Goal: Information Seeking & Learning: Check status

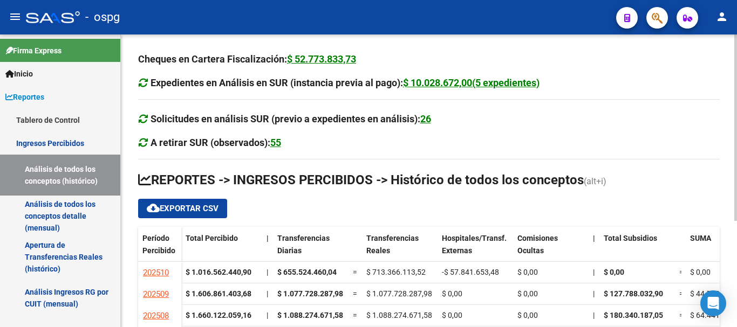
scroll to position [166, 0]
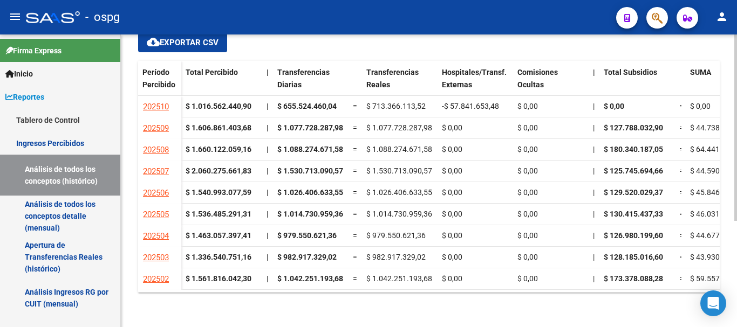
click at [735, 310] on div at bounding box center [735, 181] width 3 height 293
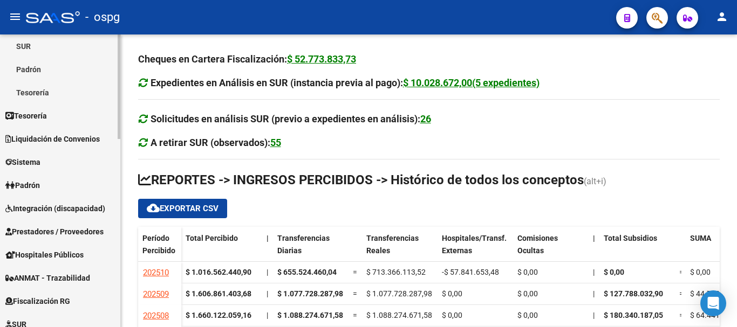
scroll to position [324, 0]
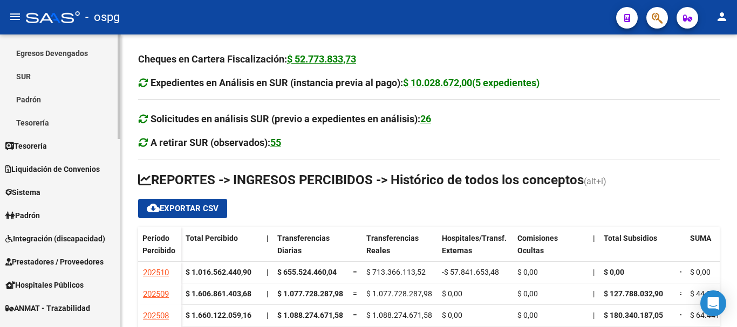
click at [25, 195] on span "Sistema" at bounding box center [22, 193] width 35 height 12
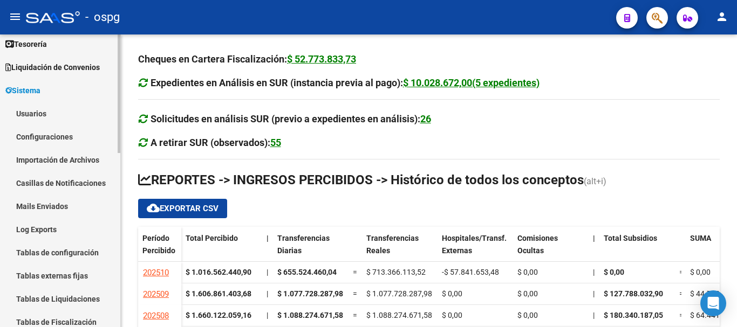
scroll to position [54, 0]
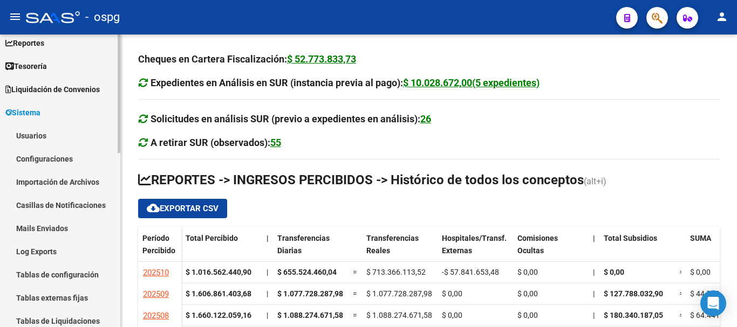
click at [39, 135] on link "Usuarios" at bounding box center [60, 135] width 120 height 23
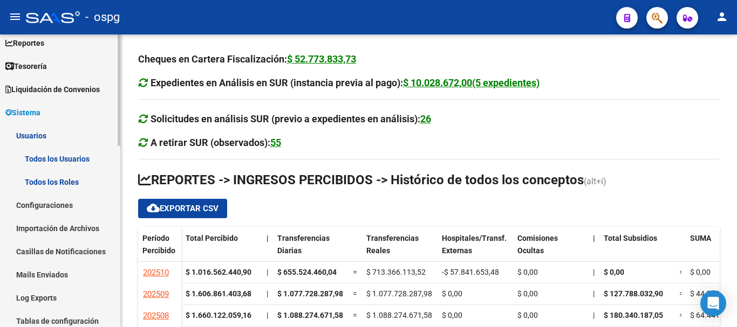
click at [64, 157] on link "Todos los Usuarios" at bounding box center [60, 158] width 120 height 23
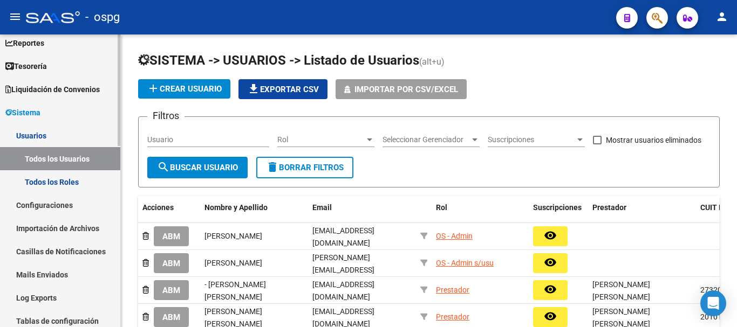
click at [72, 159] on link "Todos los Usuarios" at bounding box center [60, 158] width 120 height 23
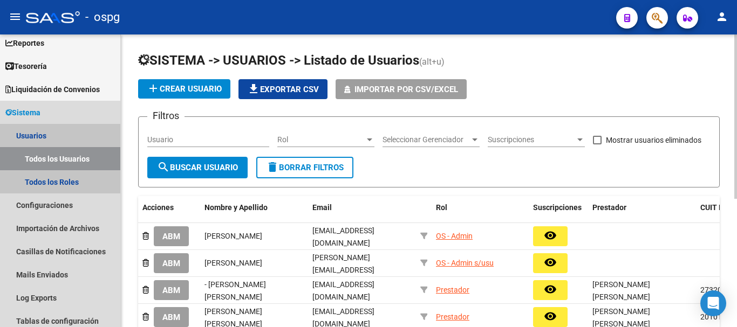
click at [168, 135] on input "Usuario" at bounding box center [208, 139] width 122 height 9
click at [170, 139] on input "Usuario" at bounding box center [208, 139] width 122 height 9
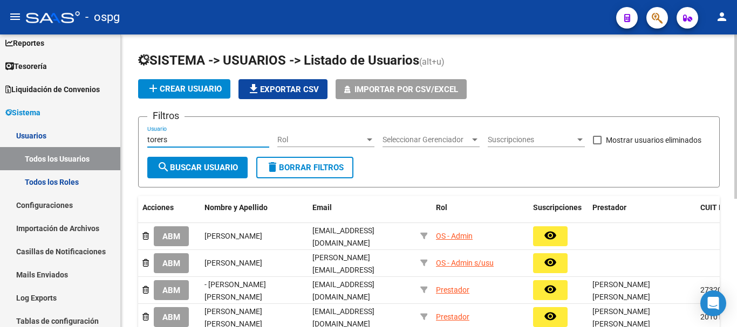
click at [170, 139] on input "torers" at bounding box center [208, 139] width 122 height 9
type input "torres"
click at [226, 171] on span "search Buscar Usuario" at bounding box center [197, 168] width 81 height 10
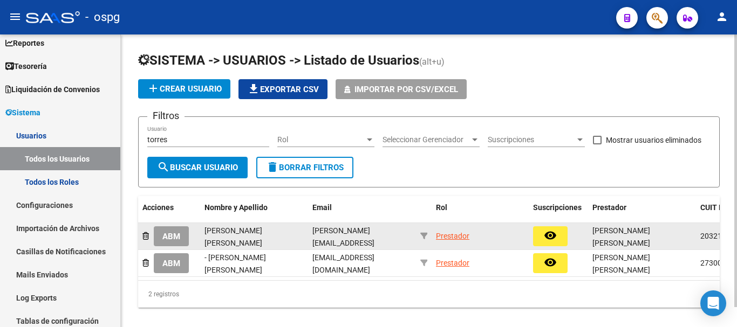
click at [169, 238] on span "ABM" at bounding box center [171, 237] width 18 height 10
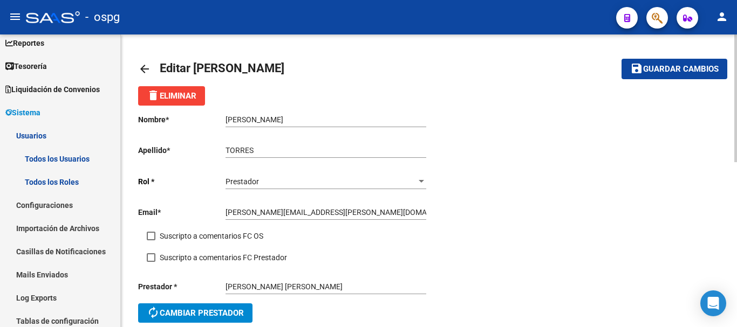
scroll to position [54, 0]
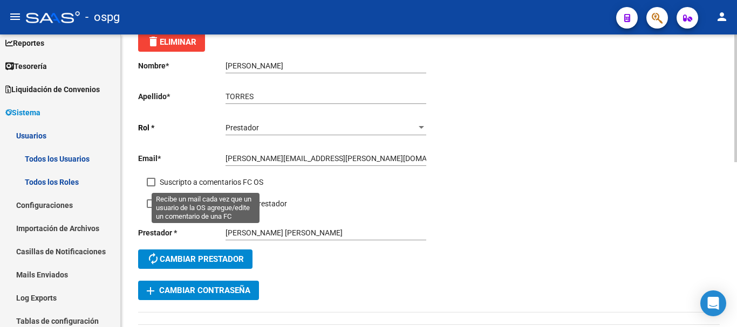
click at [152, 183] on span at bounding box center [151, 182] width 9 height 9
click at [151, 187] on input "Suscripto a comentarios FC OS" at bounding box center [150, 187] width 1 height 1
checkbox input "true"
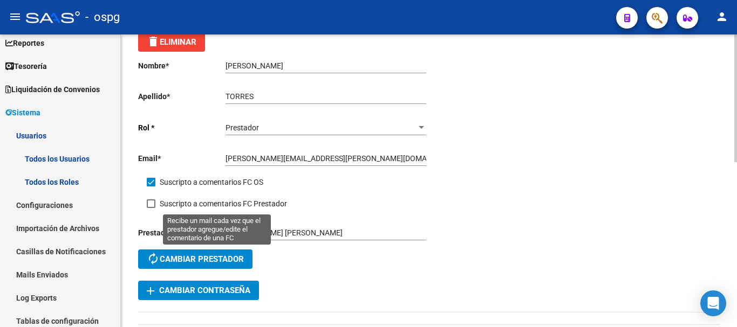
click at [152, 204] on span at bounding box center [151, 204] width 9 height 9
click at [151, 208] on input "Suscripto a comentarios FC Prestador" at bounding box center [150, 208] width 1 height 1
checkbox input "true"
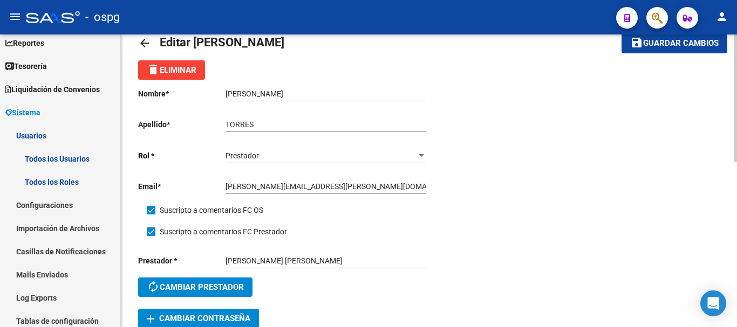
scroll to position [0, 0]
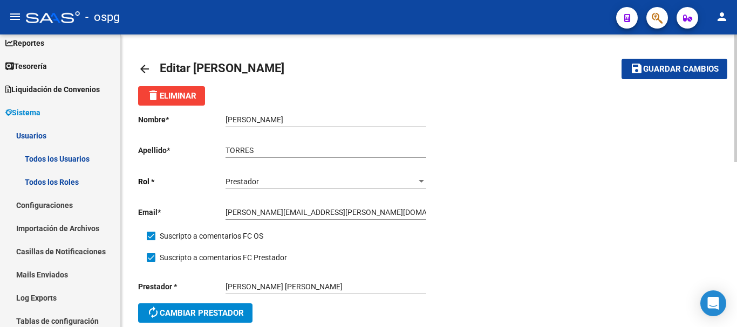
click at [692, 65] on span "Guardar cambios" at bounding box center [680, 70] width 75 height 10
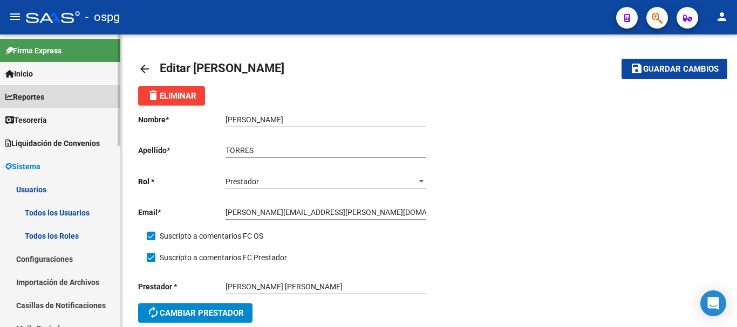
click at [44, 99] on span "Reportes" at bounding box center [24, 97] width 39 height 12
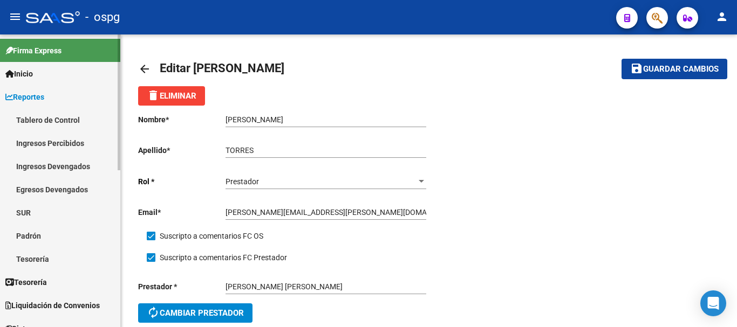
click at [67, 144] on link "Ingresos Percibidos" at bounding box center [60, 143] width 120 height 23
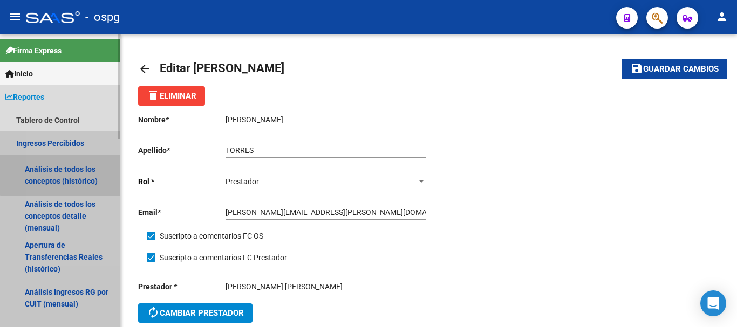
click at [71, 174] on link "Análisis de todos los conceptos (histórico)" at bounding box center [60, 175] width 120 height 41
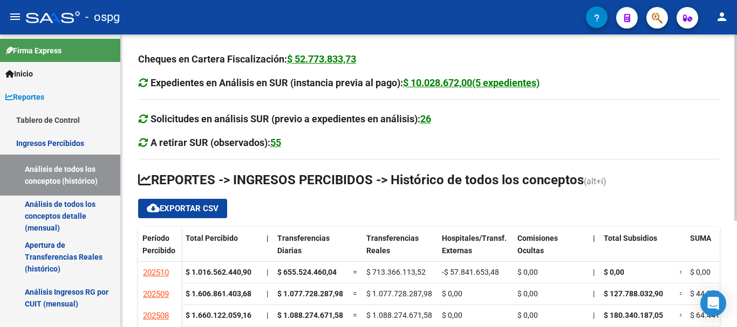
click at [736, 314] on div at bounding box center [735, 181] width 3 height 293
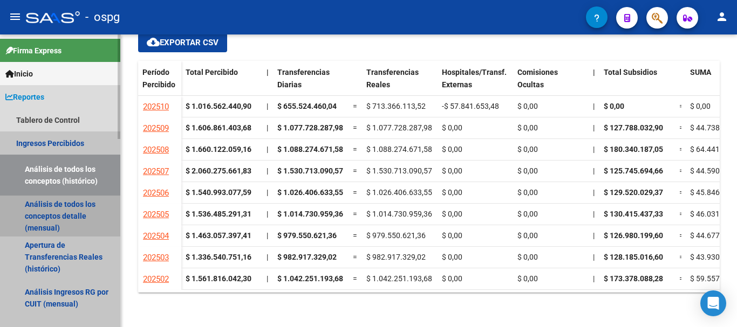
click at [74, 210] on link "Análisis de todos los conceptos detalle (mensual)" at bounding box center [60, 216] width 120 height 41
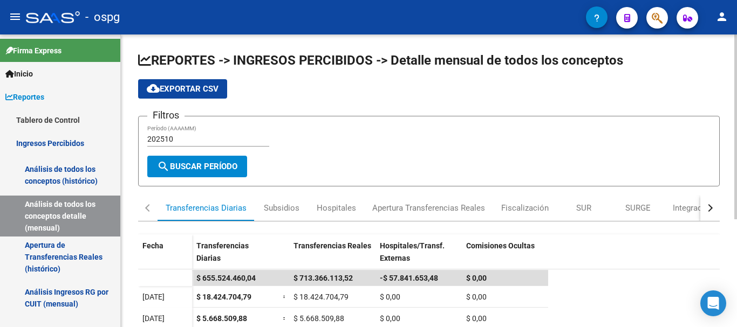
scroll to position [171, 0]
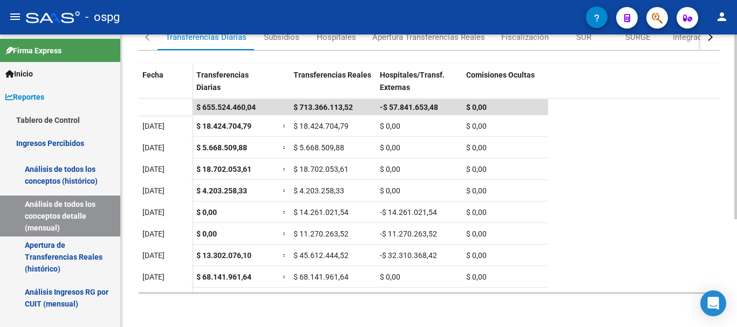
click at [736, 316] on div at bounding box center [735, 181] width 3 height 293
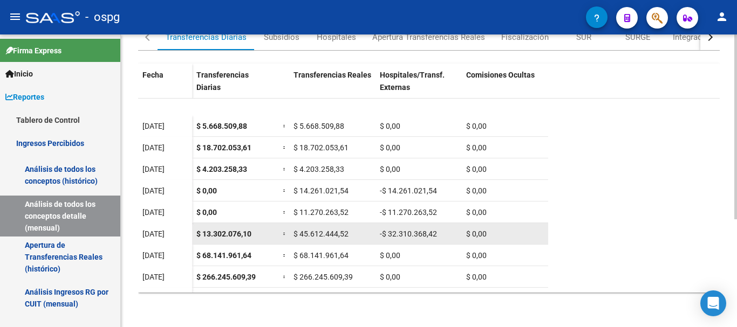
scroll to position [38, 0]
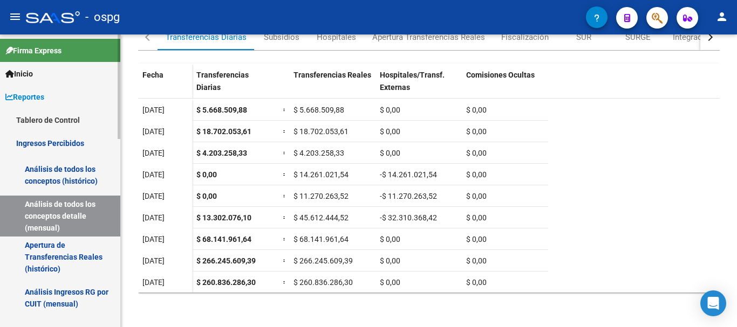
click at [66, 175] on link "Análisis de todos los conceptos (histórico)" at bounding box center [60, 175] width 120 height 41
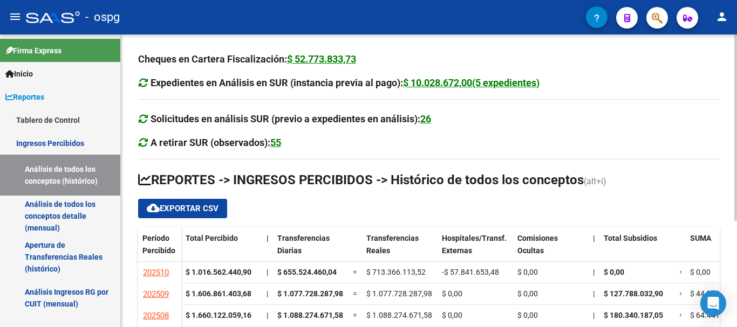
scroll to position [166, 0]
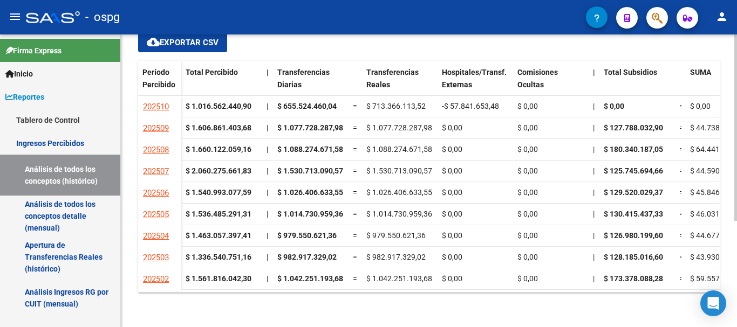
click at [735, 300] on div at bounding box center [735, 181] width 3 height 293
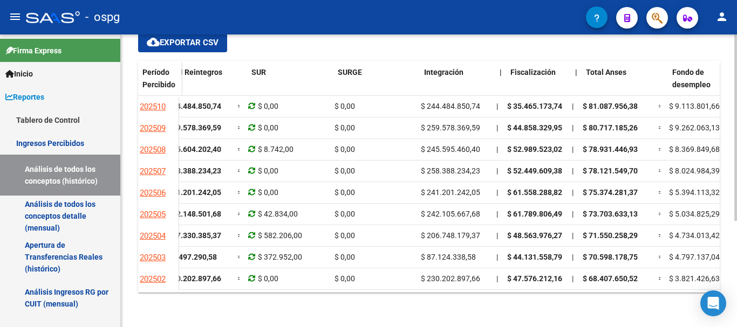
scroll to position [0, 837]
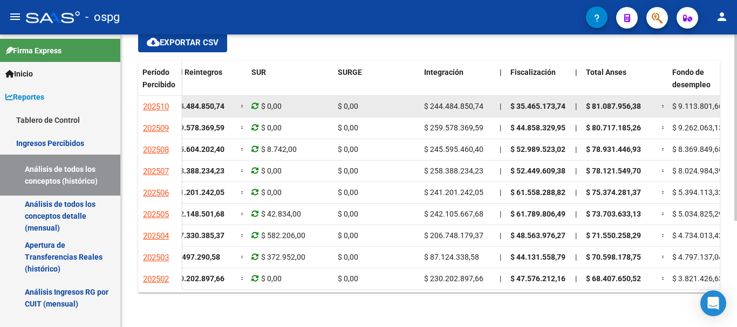
click at [346, 114] on datatable-body-cell "$ 0,00" at bounding box center [376, 106] width 86 height 21
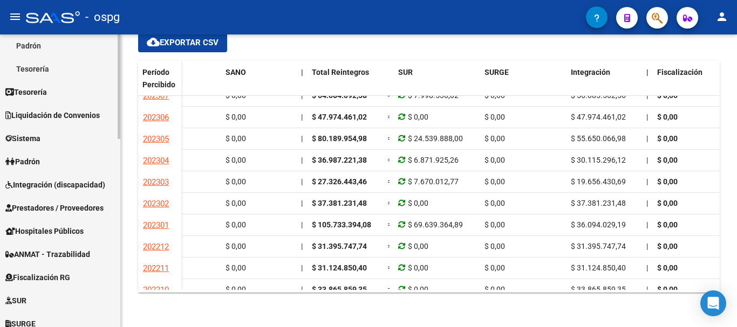
scroll to position [431, 0]
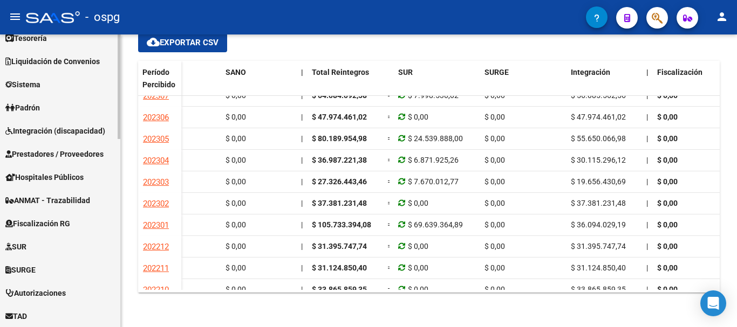
click at [31, 268] on span "SURGE" at bounding box center [20, 270] width 30 height 12
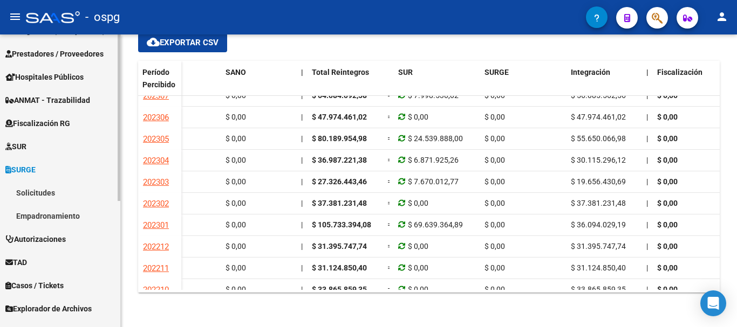
scroll to position [190, 0]
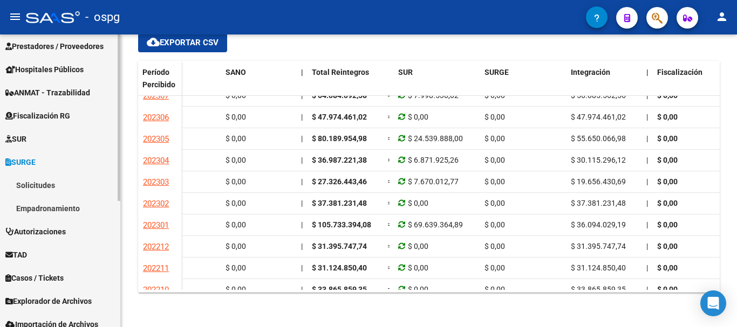
click at [31, 187] on link "Solicitudes" at bounding box center [60, 185] width 120 height 23
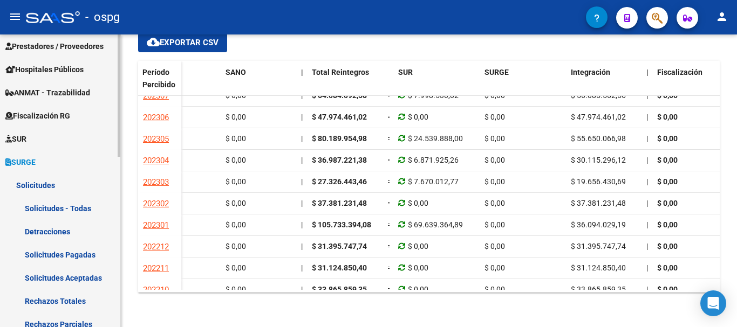
click at [70, 257] on link "Solicitudes Pagadas" at bounding box center [60, 254] width 120 height 23
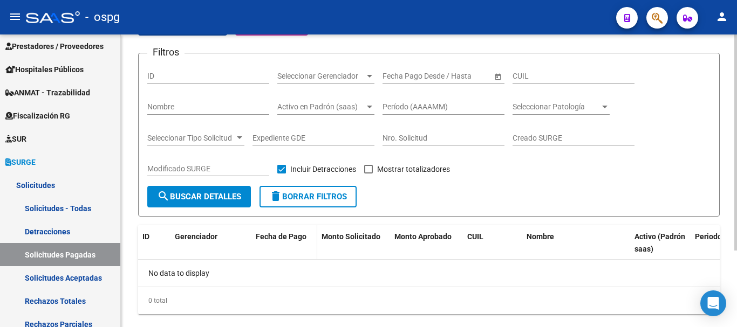
scroll to position [104, 0]
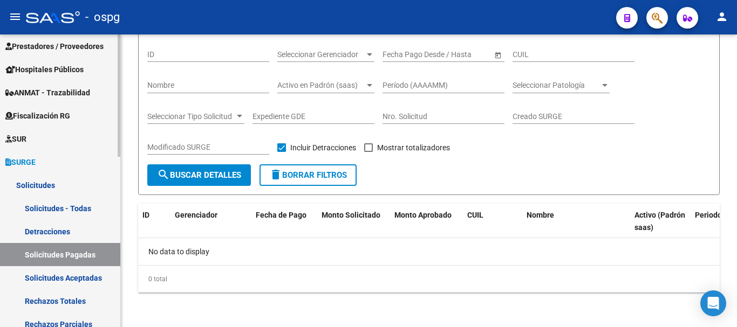
click at [78, 279] on link "Solicitudes Aceptadas" at bounding box center [60, 277] width 120 height 23
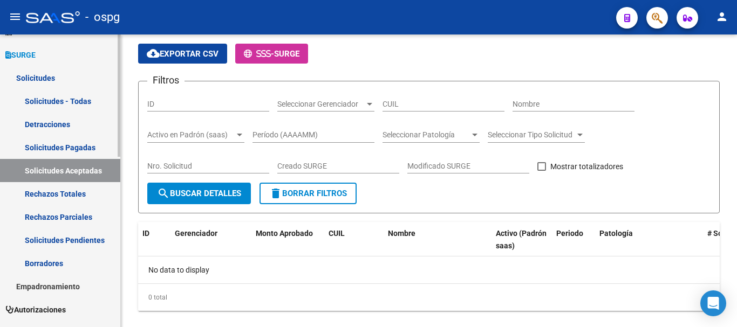
scroll to position [298, 0]
click at [72, 286] on link "Empadronamiento" at bounding box center [60, 285] width 120 height 23
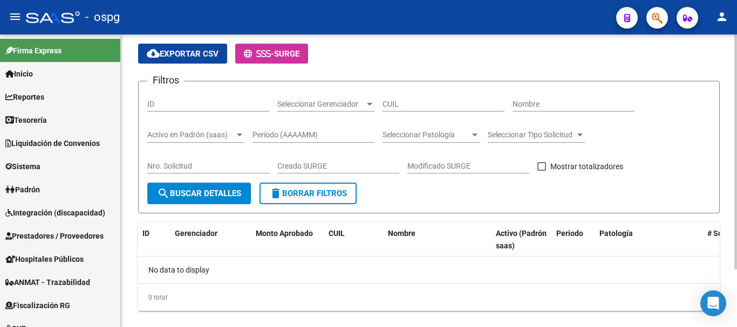
scroll to position [0, 0]
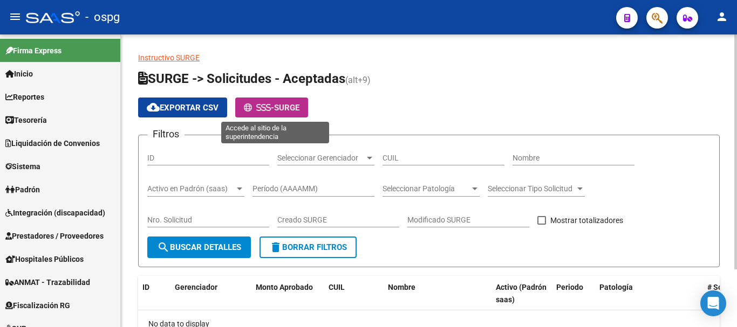
click at [271, 109] on icon at bounding box center [268, 108] width 5 height 8
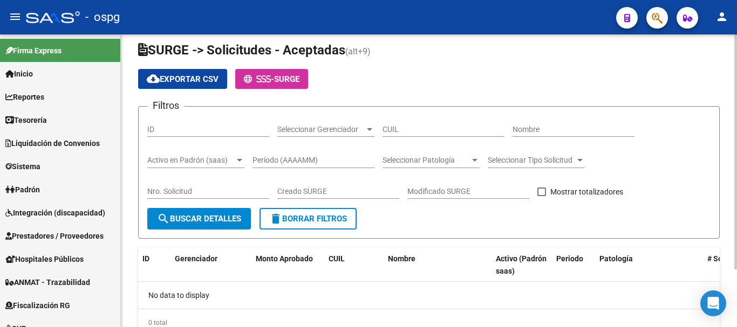
scroll to position [54, 0]
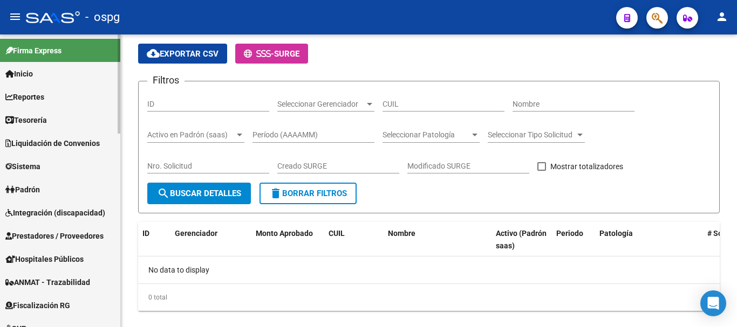
click at [29, 100] on span "Reportes" at bounding box center [24, 97] width 39 height 12
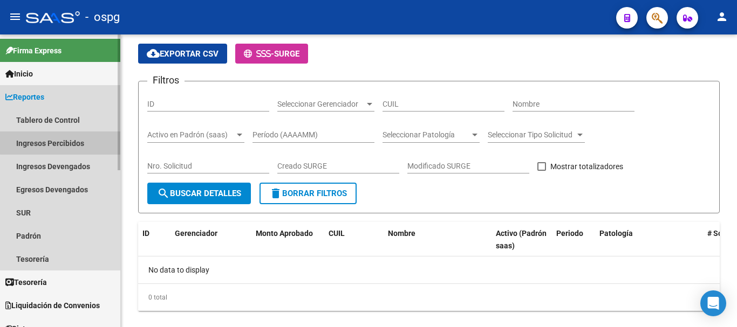
click at [64, 143] on link "Ingresos Percibidos" at bounding box center [60, 143] width 120 height 23
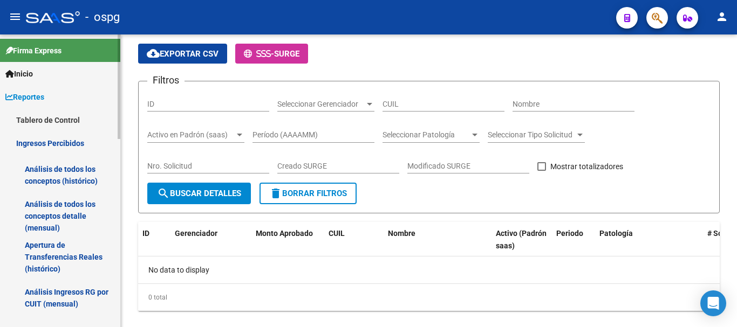
click at [60, 180] on link "Análisis de todos los conceptos (histórico)" at bounding box center [60, 175] width 120 height 41
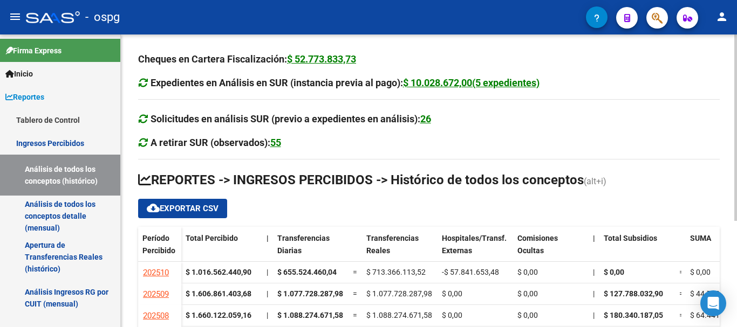
scroll to position [166, 0]
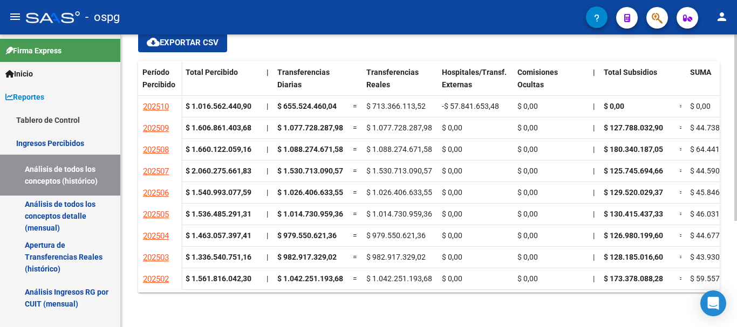
click at [736, 319] on div at bounding box center [735, 181] width 3 height 293
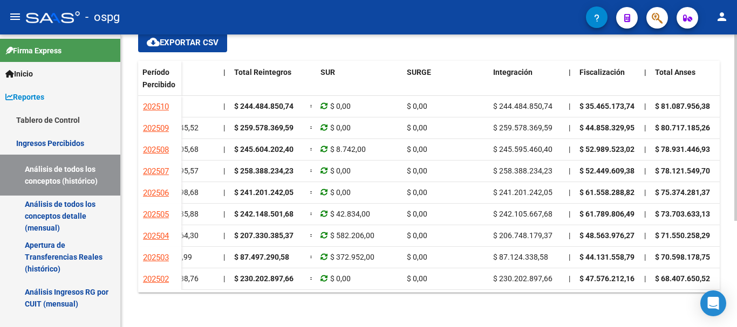
scroll to position [0, 762]
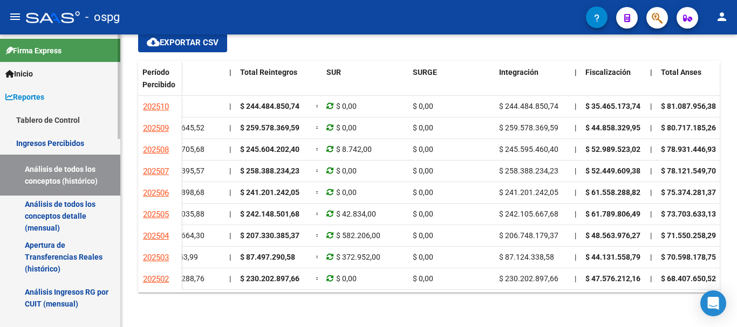
click at [119, 301] on div at bounding box center [119, 181] width 3 height 293
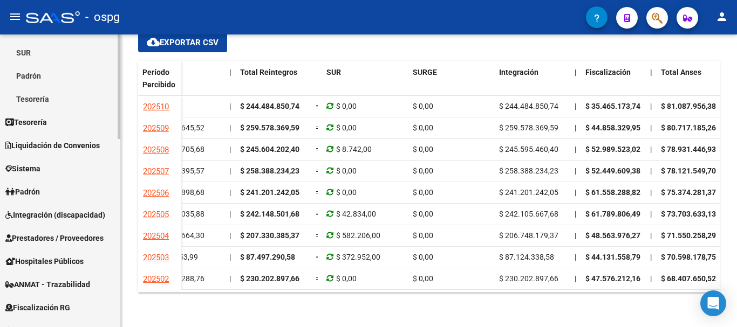
scroll to position [347, 0]
click at [47, 125] on span "Tesorería" at bounding box center [26, 123] width 42 height 12
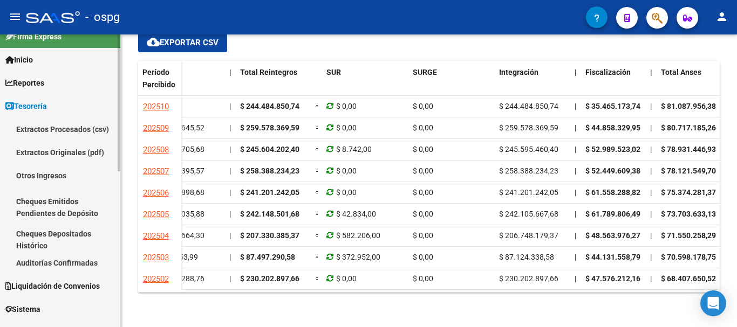
scroll to position [9, 0]
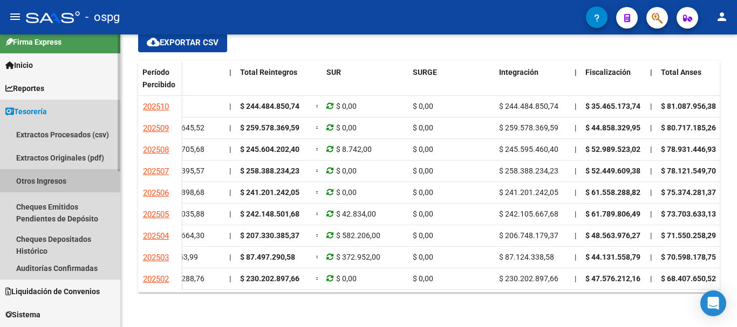
click at [56, 182] on link "Otros Ingresos" at bounding box center [60, 180] width 120 height 23
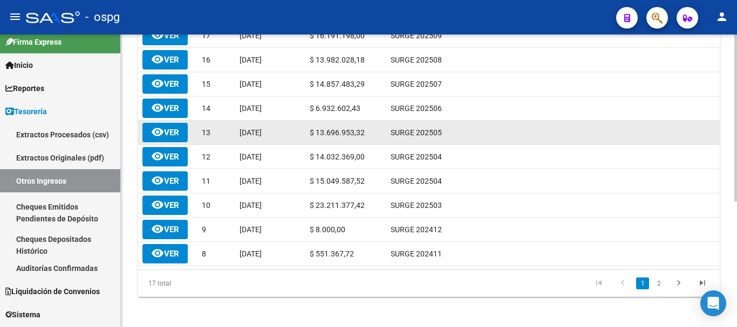
scroll to position [221, 0]
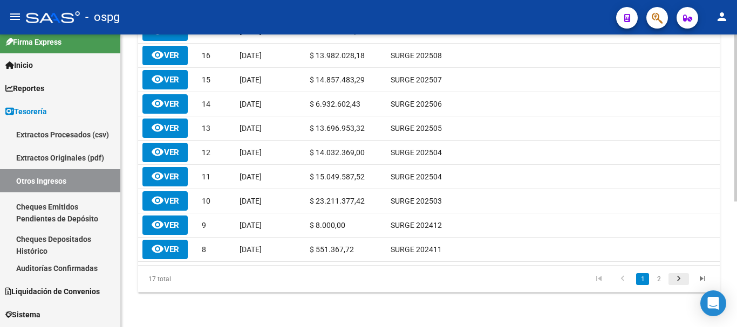
click at [680, 279] on icon "go to next page" at bounding box center [678, 280] width 14 height 13
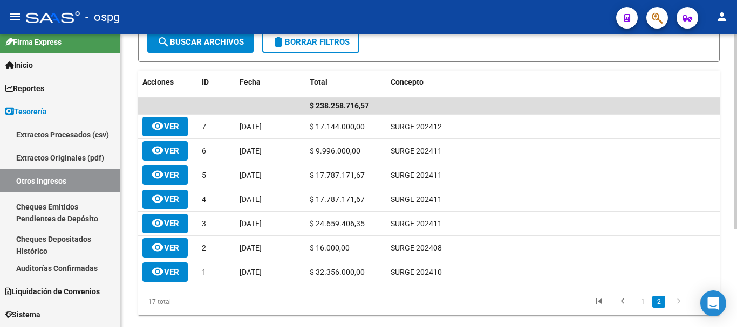
scroll to position [148, 0]
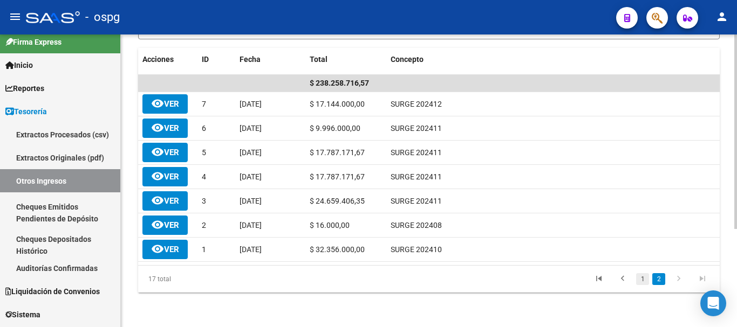
click at [642, 285] on link "1" at bounding box center [642, 279] width 13 height 12
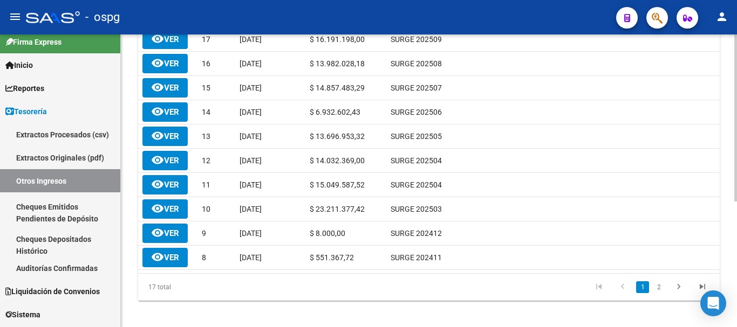
scroll to position [221, 0]
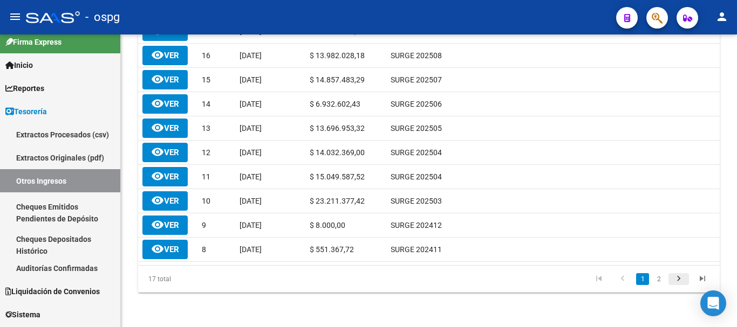
click at [678, 279] on icon "go to next page" at bounding box center [678, 280] width 14 height 13
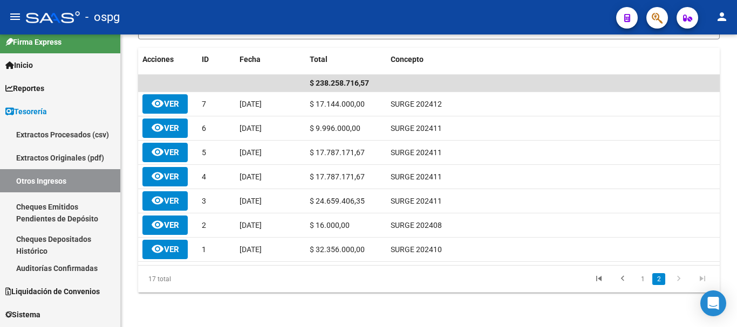
scroll to position [148, 0]
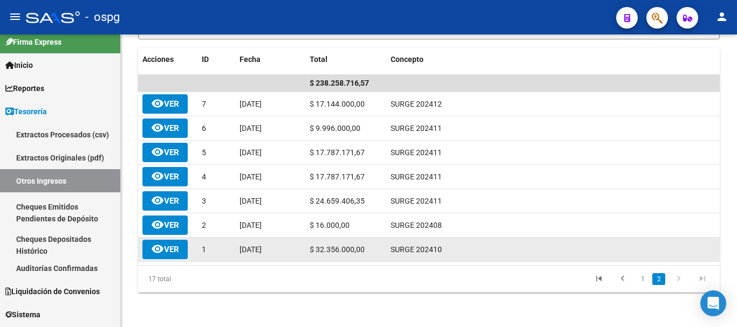
click at [177, 252] on span "remove_red_eye Ver" at bounding box center [165, 250] width 28 height 10
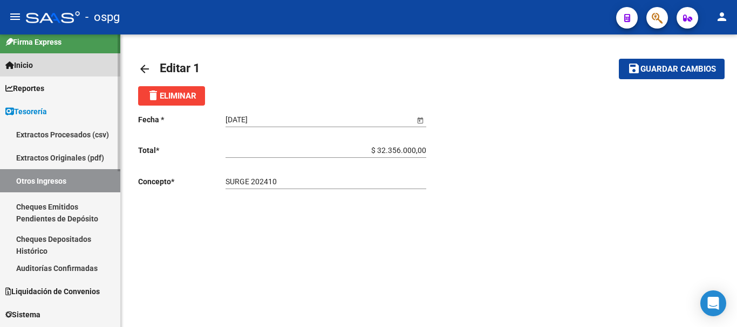
click at [38, 67] on link "Inicio" at bounding box center [60, 64] width 120 height 23
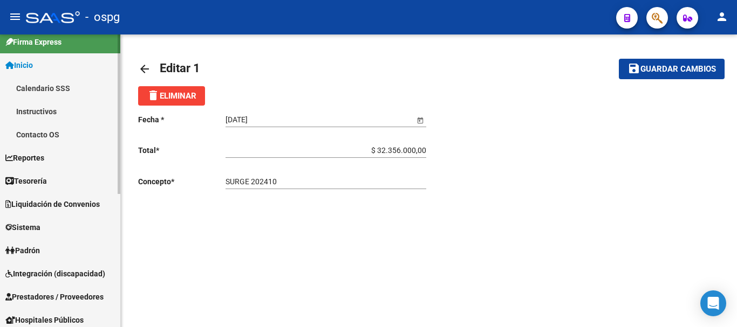
click at [42, 155] on span "Reportes" at bounding box center [24, 158] width 39 height 12
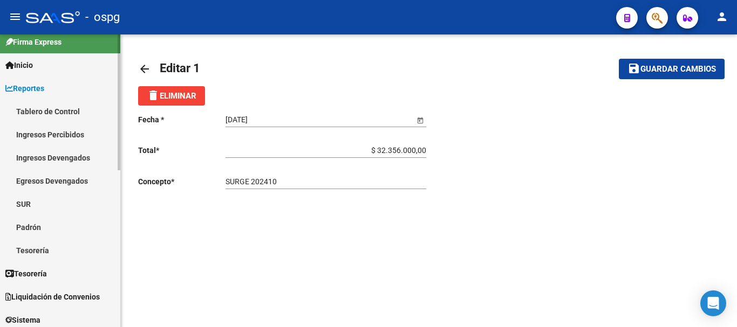
click at [60, 136] on link "Ingresos Percibidos" at bounding box center [60, 134] width 120 height 23
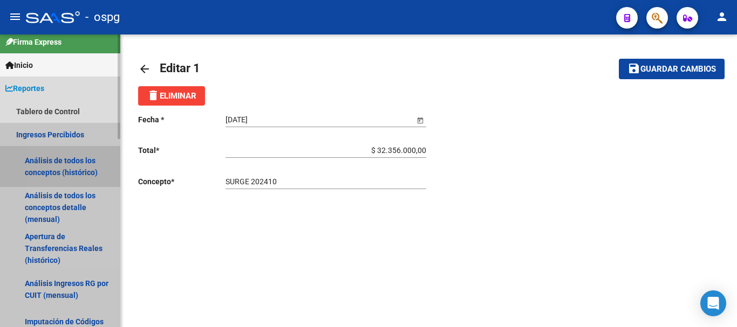
click at [67, 169] on link "Análisis de todos los conceptos (histórico)" at bounding box center [60, 166] width 120 height 41
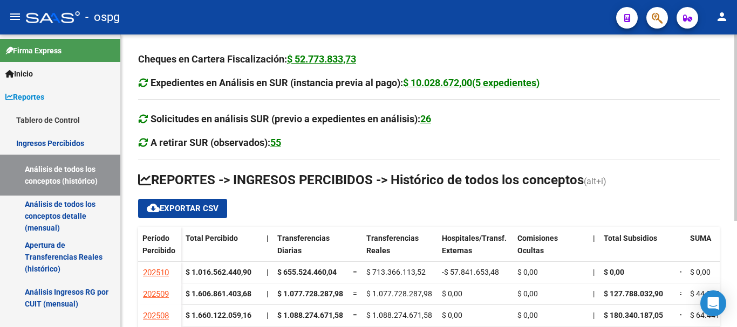
scroll to position [166, 0]
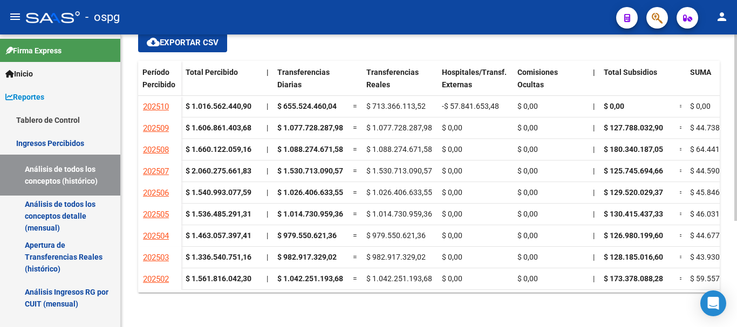
click at [734, 315] on div at bounding box center [735, 181] width 3 height 293
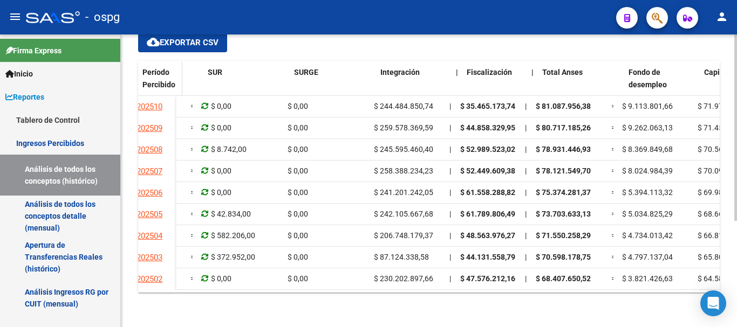
scroll to position [0, 874]
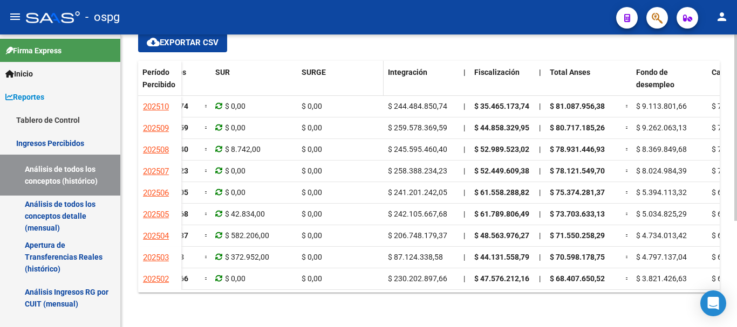
click at [319, 74] on span "SURGE" at bounding box center [313, 72] width 24 height 9
